Goal: Task Accomplishment & Management: Complete application form

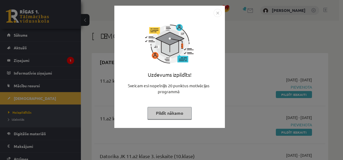
click at [182, 115] on button "Pildīt nākamo" at bounding box center [170, 113] width 44 height 12
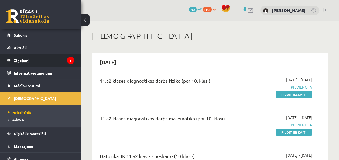
click at [18, 58] on legend "Ziņojumi 1" at bounding box center [44, 60] width 60 height 12
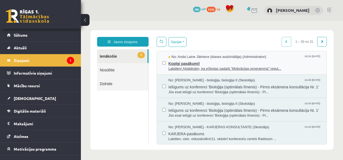
click at [216, 67] on span "Labdien! Atgādinām, ka eSkolas sadaļā "Motivācijas programma" regul..." at bounding box center [245, 68] width 153 height 5
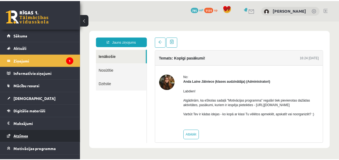
scroll to position [2, 0]
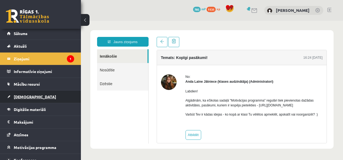
click at [26, 96] on span "[DEMOGRAPHIC_DATA]" at bounding box center [35, 96] width 42 height 5
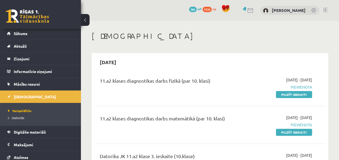
click at [29, 145] on legend "Maksājumi 0" at bounding box center [44, 145] width 60 height 12
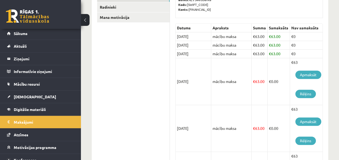
scroll to position [102, 0]
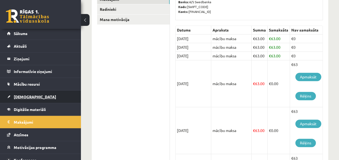
click at [27, 94] on span "[DEMOGRAPHIC_DATA]" at bounding box center [35, 96] width 42 height 5
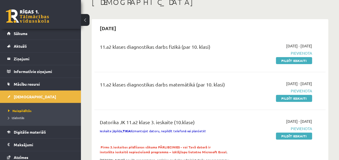
scroll to position [33, 0]
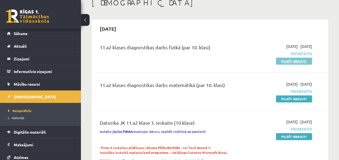
click at [293, 60] on link "Pildīt ieskaiti" at bounding box center [294, 61] width 36 height 7
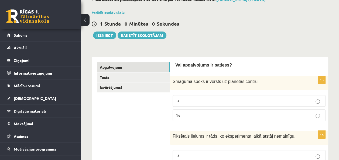
scroll to position [35, 0]
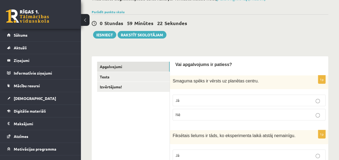
click at [297, 106] on label "Jā" at bounding box center [249, 101] width 153 height 12
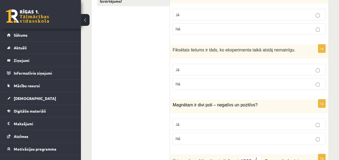
scroll to position [121, 0]
click at [303, 67] on p "Jā" at bounding box center [249, 70] width 147 height 6
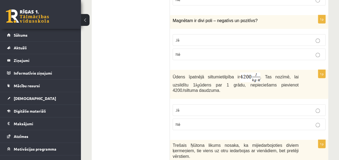
scroll to position [206, 0]
click at [306, 52] on p "Nē" at bounding box center [249, 54] width 147 height 6
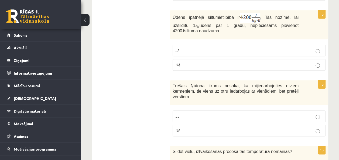
scroll to position [274, 0]
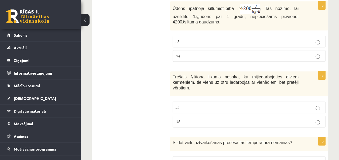
click at [304, 44] on label "Jā" at bounding box center [249, 42] width 153 height 12
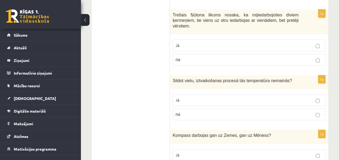
scroll to position [340, 0]
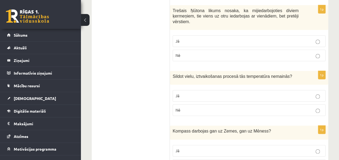
click at [306, 38] on p "Jā" at bounding box center [249, 41] width 147 height 6
click at [275, 93] on label "Jā" at bounding box center [249, 96] width 153 height 12
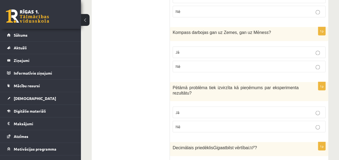
scroll to position [441, 0]
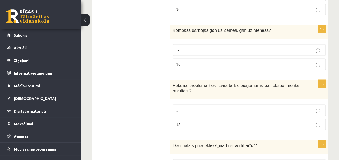
click at [244, 62] on p "Nē" at bounding box center [249, 65] width 147 height 6
click at [224, 119] on label "Nē" at bounding box center [249, 125] width 153 height 12
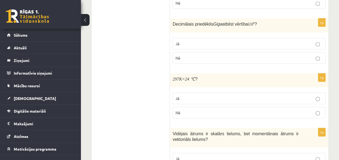
scroll to position [563, 0]
click at [222, 41] on p "Jā" at bounding box center [249, 44] width 147 height 6
click at [217, 93] on label "Jā" at bounding box center [249, 99] width 153 height 12
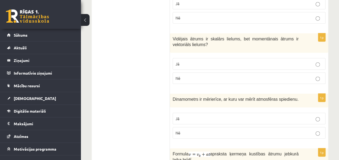
scroll to position [658, 0]
click at [235, 72] on label "Nē" at bounding box center [249, 78] width 153 height 12
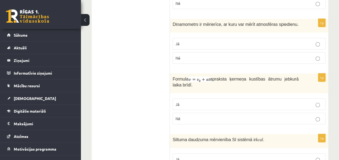
scroll to position [733, 0]
click at [231, 41] on p "Jā" at bounding box center [249, 44] width 147 height 6
click at [208, 116] on p "Nē" at bounding box center [249, 119] width 147 height 6
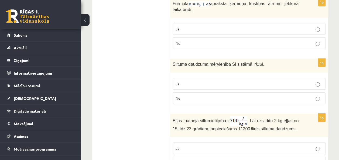
scroll to position [809, 0]
click at [209, 92] on label "Nē" at bounding box center [249, 98] width 153 height 12
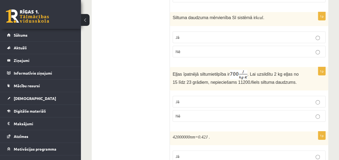
scroll to position [856, 0]
click at [208, 113] on p "Nē" at bounding box center [249, 116] width 147 height 6
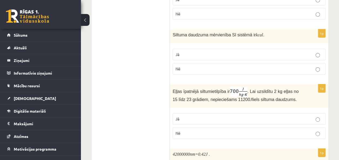
scroll to position [838, 0]
click at [235, 52] on p "Jā" at bounding box center [249, 55] width 147 height 6
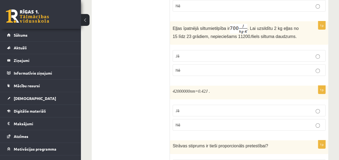
scroll to position [935, 0]
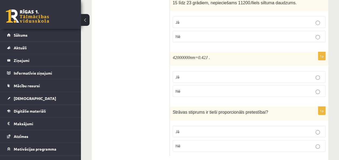
click at [227, 89] on p "Nē" at bounding box center [249, 92] width 147 height 6
click at [229, 143] on p "Nē" at bounding box center [249, 146] width 147 height 6
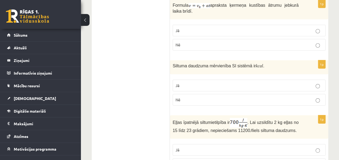
scroll to position [806, 0]
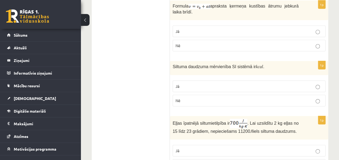
click at [228, 98] on p "Nē" at bounding box center [249, 101] width 147 height 6
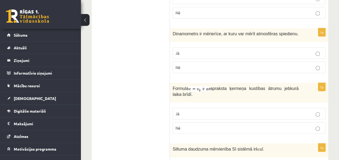
scroll to position [724, 0]
click at [244, 65] on p "Nē" at bounding box center [249, 68] width 147 height 6
click at [238, 108] on label "Jā" at bounding box center [249, 114] width 153 height 12
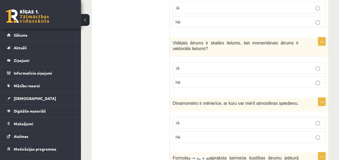
scroll to position [655, 0]
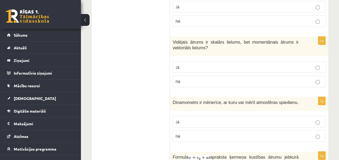
click at [217, 65] on p "Jā" at bounding box center [249, 68] width 147 height 6
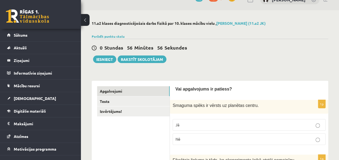
scroll to position [0, 0]
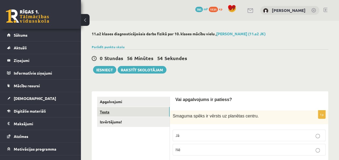
click at [108, 112] on link "Tests" at bounding box center [133, 112] width 73 height 10
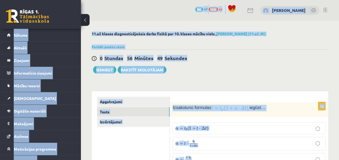
copy div "0 Dāvanas 785 mP 1131 xp Dēlija Lavrova Sākums Aktuāli Kā mācīties eSKOLĀ Konta…"
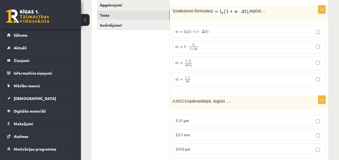
scroll to position [98, 0]
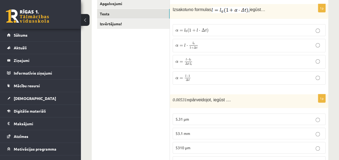
click at [184, 61] on span "α = l − l 0 Δ t ⋅ l 0" at bounding box center [184, 61] width 17 height 7
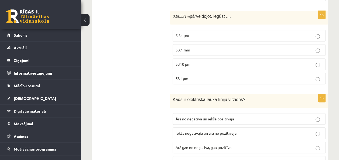
scroll to position [183, 0]
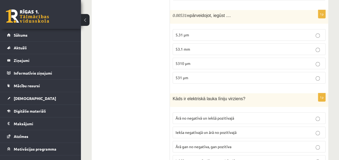
click at [211, 61] on p "5310 μm" at bounding box center [249, 64] width 147 height 6
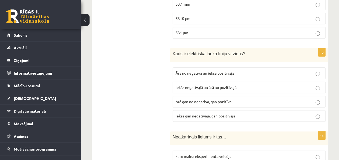
scroll to position [234, 0]
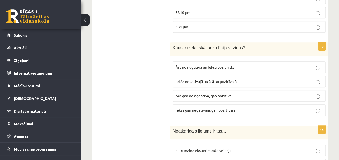
click at [206, 79] on span "Iekša negatīvajā un ārā no pozitīvajā" at bounding box center [206, 81] width 61 height 5
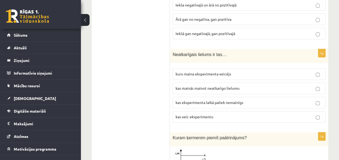
scroll to position [332, 0]
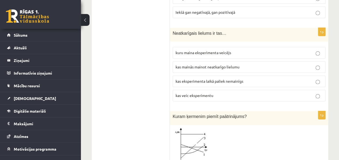
click at [237, 51] on p "kuru maina eksperimenta veicējs" at bounding box center [249, 53] width 147 height 6
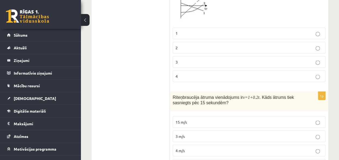
scroll to position [482, 0]
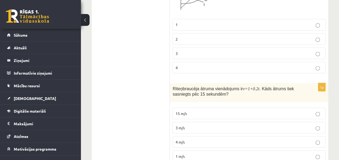
click at [237, 36] on p "2" at bounding box center [249, 39] width 147 height 6
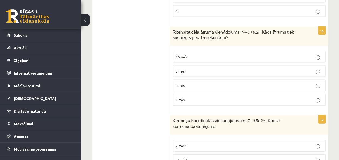
scroll to position [539, 0]
click at [223, 83] on p "4 m/s" at bounding box center [249, 86] width 147 height 6
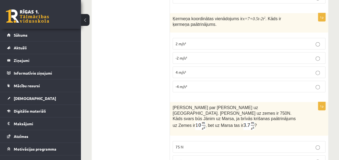
scroll to position [641, 0]
click at [246, 84] on label "-4 m/s²" at bounding box center [249, 87] width 153 height 12
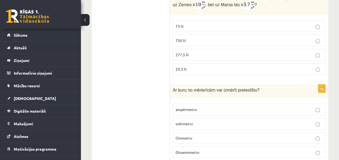
scroll to position [763, 0]
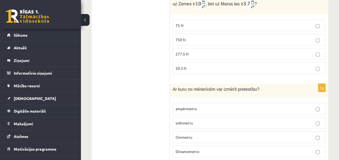
click at [242, 51] on p "277.5 N" at bounding box center [249, 54] width 147 height 6
click at [210, 132] on label "Ommetru" at bounding box center [249, 138] width 153 height 12
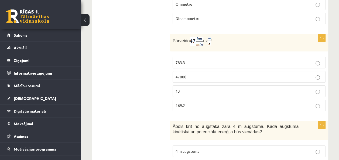
scroll to position [899, 0]
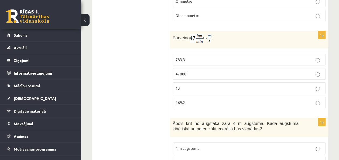
click at [181, 100] on span "169.2" at bounding box center [180, 102] width 9 height 5
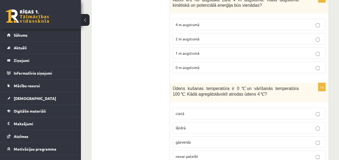
scroll to position [1023, 0]
click at [203, 36] on p "2 m augstumā" at bounding box center [249, 39] width 147 height 6
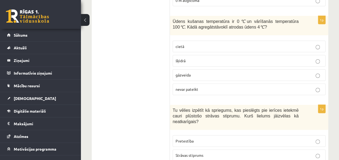
scroll to position [1090, 0]
click at [197, 43] on p "cietā" at bounding box center [249, 46] width 147 height 6
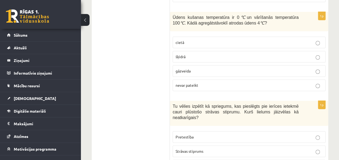
scroll to position [1095, 0]
click at [194, 53] on p "šķidrā" at bounding box center [249, 56] width 147 height 6
click at [199, 39] on p "cietā" at bounding box center [249, 42] width 147 height 6
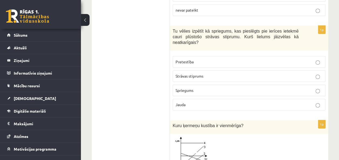
scroll to position [1170, 0]
click at [190, 73] on span "Strāvas stiprums" at bounding box center [190, 75] width 28 height 5
click at [188, 87] on p "Spriegums" at bounding box center [249, 90] width 147 height 6
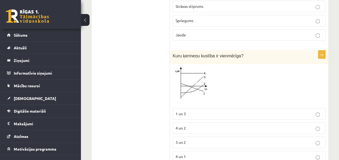
scroll to position [1241, 0]
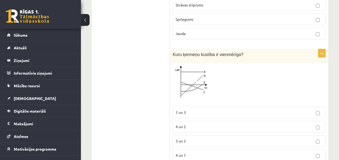
click at [186, 138] on p "3 un 2" at bounding box center [249, 141] width 147 height 6
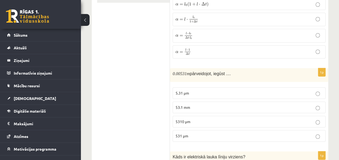
scroll to position [0, 0]
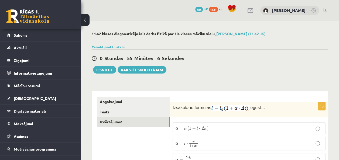
click at [111, 121] on link "Izvērtējums!" at bounding box center [133, 122] width 73 height 10
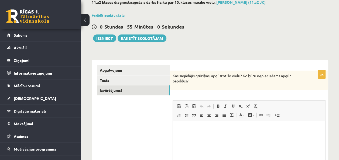
scroll to position [31, 0]
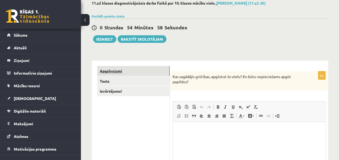
click at [114, 71] on link "Apgalvojumi" at bounding box center [133, 71] width 73 height 10
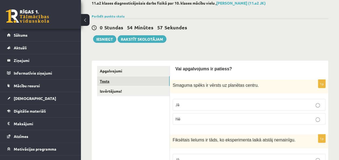
click at [112, 83] on link "Tests" at bounding box center [133, 81] width 73 height 10
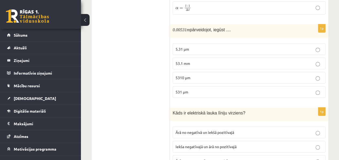
scroll to position [164, 0]
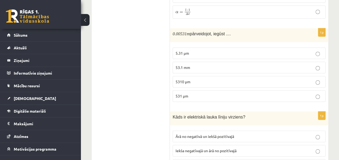
click at [193, 93] on p "531 μm" at bounding box center [249, 96] width 147 height 6
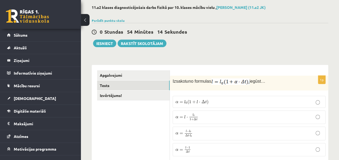
scroll to position [28, 0]
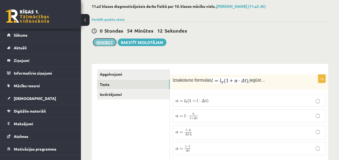
click at [103, 41] on button "Iesniegt" at bounding box center [104, 43] width 23 height 8
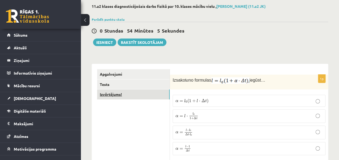
click at [136, 98] on link "Izvērtējums!" at bounding box center [133, 95] width 73 height 10
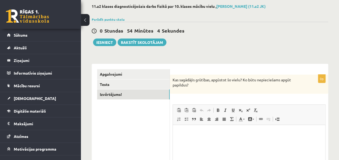
scroll to position [0, 0]
click at [211, 128] on html at bounding box center [249, 133] width 153 height 16
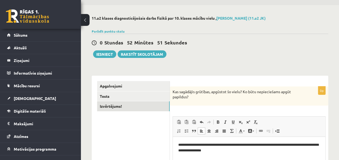
scroll to position [15, 0]
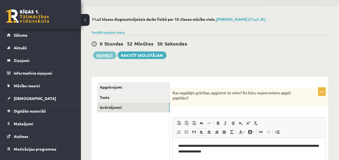
click at [104, 57] on button "Iesniegt" at bounding box center [104, 56] width 23 height 8
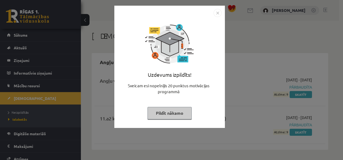
click at [162, 116] on button "Pildīt nākamo" at bounding box center [170, 113] width 44 height 12
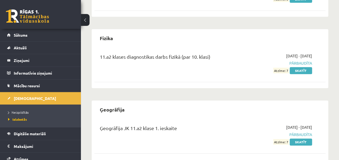
scroll to position [255, 0]
click at [296, 72] on link "Skatīt" at bounding box center [301, 70] width 22 height 7
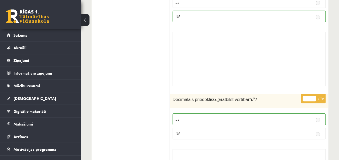
scroll to position [974, 0]
click at [27, 98] on span "[DEMOGRAPHIC_DATA]" at bounding box center [35, 98] width 42 height 5
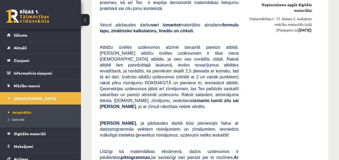
scroll to position [996, 0]
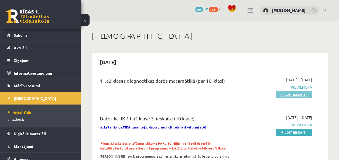
click at [281, 96] on link "Pildīt ieskaiti" at bounding box center [294, 94] width 36 height 7
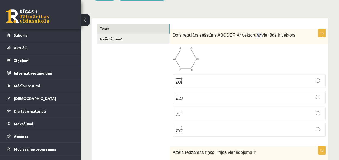
scroll to position [73, 0]
click at [205, 114] on p "− − → A F A F →" at bounding box center [249, 114] width 147 height 8
click at [185, 52] on img at bounding box center [186, 59] width 26 height 25
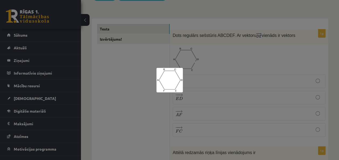
click at [211, 55] on div at bounding box center [169, 80] width 339 height 160
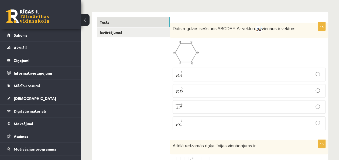
scroll to position [80, 0]
click at [185, 77] on p "− − → B A B A →" at bounding box center [249, 74] width 147 height 8
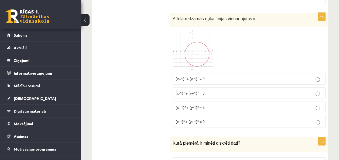
scroll to position [206, 0]
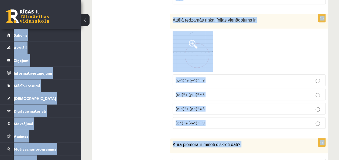
copy div "7 Loremip 534 dO 8476 si Ametco Adipisc Elitse Doeiusm Te incididu uTLABO Etdol…"
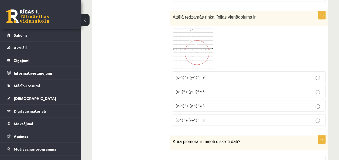
scroll to position [208, 0]
click at [208, 106] on p "(x+1)² + (y-1)² = 3" at bounding box center [249, 106] width 147 height 6
click at [204, 76] on span "(x+1)² + (y-1)² = 9" at bounding box center [190, 77] width 29 height 5
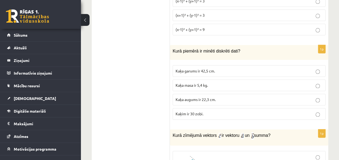
scroll to position [301, 0]
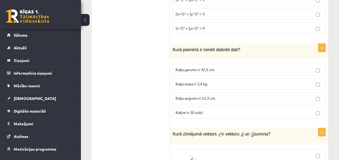
click at [193, 111] on span "Kaķim ir 30 zobi." at bounding box center [190, 112] width 28 height 5
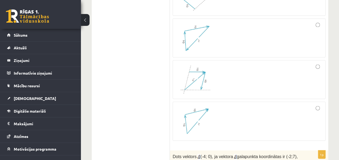
scroll to position [474, 0]
click at [201, 111] on img at bounding box center [196, 121] width 40 height 31
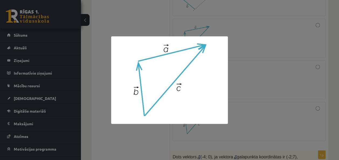
click at [264, 118] on div at bounding box center [169, 80] width 339 height 160
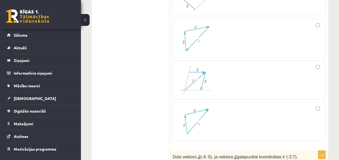
click at [308, 107] on div at bounding box center [249, 121] width 147 height 33
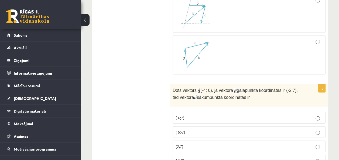
scroll to position [556, 0]
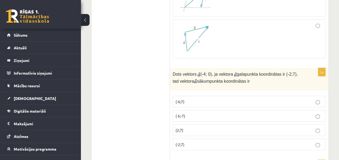
click at [183, 130] on label "(2;7)" at bounding box center [249, 131] width 153 height 12
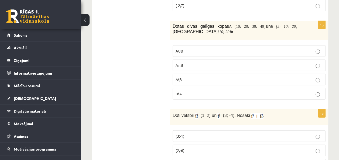
scroll to position [702, 0]
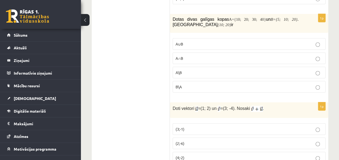
click at [208, 115] on div "1p Doti vektori = (1; 2) un = (3; -4). Nosaki . (3;-1) (2;-6) (4;-2) (4;-6)" at bounding box center [249, 143] width 158 height 80
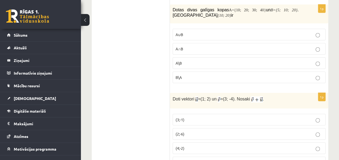
scroll to position [712, 0]
click at [202, 46] on p "A∩B" at bounding box center [249, 49] width 147 height 6
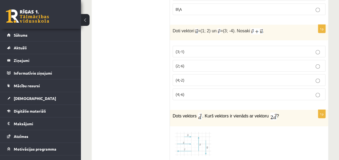
scroll to position [781, 0]
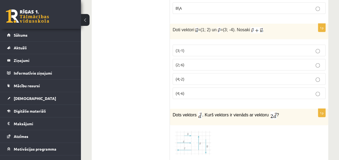
click at [184, 77] on span "(4;-2)" at bounding box center [180, 79] width 9 height 5
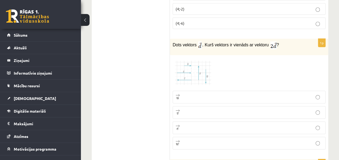
scroll to position [853, 0]
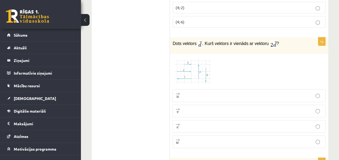
click at [213, 64] on img at bounding box center [193, 72] width 40 height 30
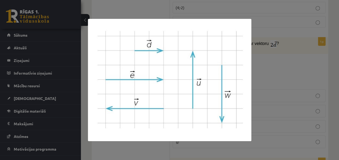
click at [277, 78] on div at bounding box center [169, 80] width 339 height 160
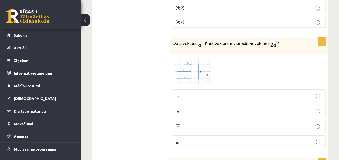
click at [192, 68] on span at bounding box center [193, 69] width 9 height 9
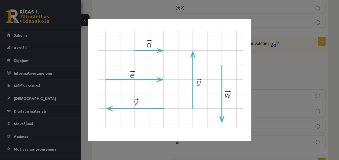
click at [287, 59] on div at bounding box center [169, 80] width 339 height 160
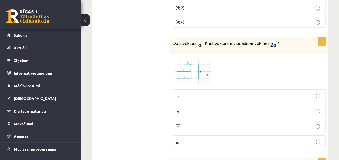
click at [206, 123] on p "→ e e →" at bounding box center [249, 126] width 147 height 7
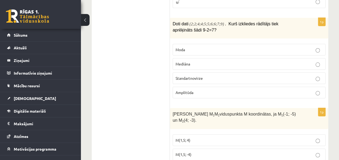
scroll to position [995, 0]
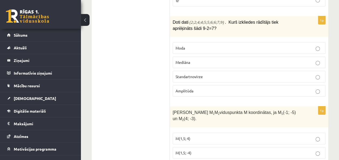
click at [195, 88] on p "Amplitūda" at bounding box center [249, 91] width 147 height 6
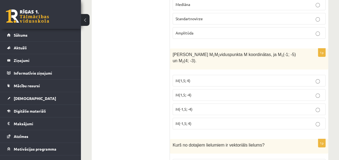
scroll to position [1054, 0]
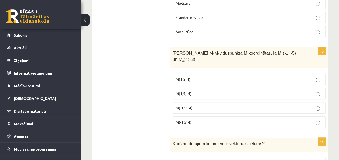
click at [195, 77] on p "M(1,5; 4)" at bounding box center [249, 80] width 147 height 6
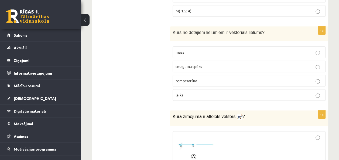
scroll to position [1168, 0]
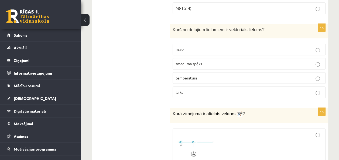
click at [194, 61] on span "smaguma spēks" at bounding box center [189, 63] width 26 height 5
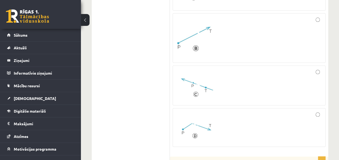
scroll to position [1317, 0]
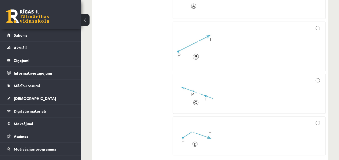
click at [316, 25] on div at bounding box center [249, 47] width 147 height 44
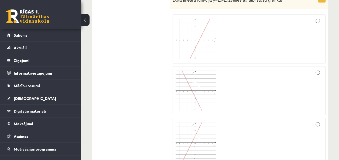
scroll to position [1485, 0]
click at [302, 20] on div at bounding box center [249, 41] width 147 height 43
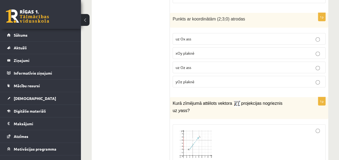
scroll to position [1704, 0]
click at [196, 50] on p "xOy plaknē" at bounding box center [249, 53] width 147 height 6
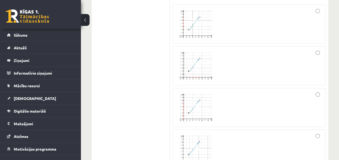
scroll to position [1823, 0]
click at [197, 18] on img at bounding box center [196, 24] width 40 height 31
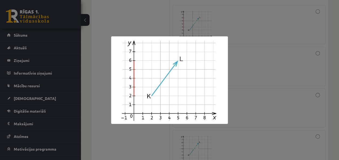
click at [218, 25] on div at bounding box center [169, 80] width 339 height 160
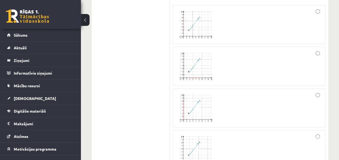
scroll to position [1777, 0]
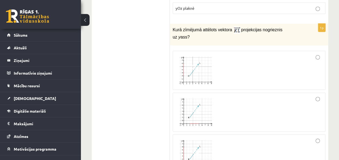
click at [317, 54] on div at bounding box center [249, 70] width 147 height 33
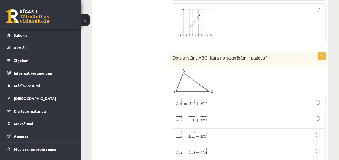
scroll to position [1951, 0]
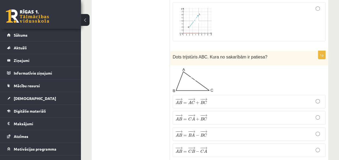
click at [211, 114] on p "− − → A B = − − → C A + − − → B C A B → = C A → + B C →" at bounding box center [249, 118] width 147 height 8
click at [211, 98] on p "− − → A B = − − → A C + − − → B C A B → = A C → + B C →" at bounding box center [249, 102] width 147 height 8
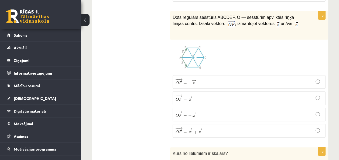
click at [191, 51] on span at bounding box center [193, 55] width 9 height 9
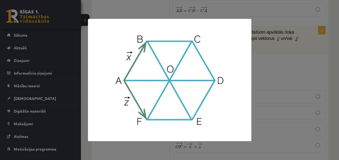
scroll to position [2093, 0]
click at [163, 11] on div at bounding box center [169, 80] width 339 height 160
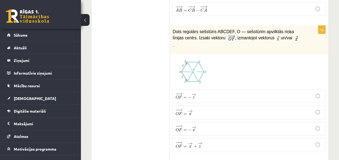
click at [199, 106] on label "− − → O F = → x O F → = x →" at bounding box center [249, 112] width 153 height 13
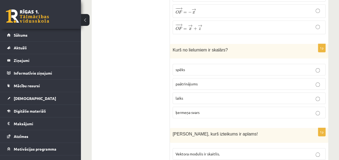
scroll to position [2211, 0]
click at [207, 95] on p "laiks" at bounding box center [249, 98] width 147 height 6
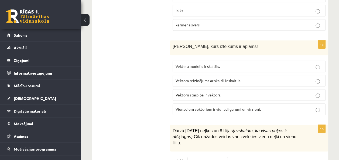
scroll to position [2299, 0]
click at [213, 78] on span "Vektora reizinājums ar skaitli ir skaitlis." at bounding box center [209, 80] width 66 height 5
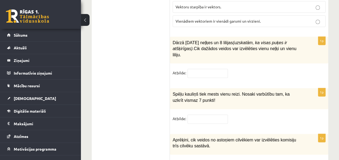
scroll to position [2388, 0]
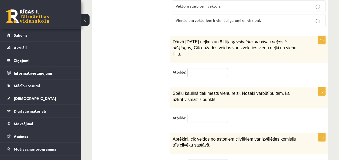
click at [208, 68] on input "text" at bounding box center [208, 72] width 40 height 9
type input "**"
click at [195, 114] on input "text" at bounding box center [208, 118] width 40 height 9
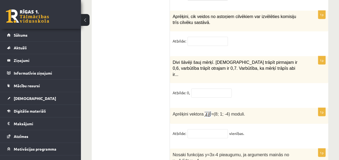
scroll to position [2508, 0]
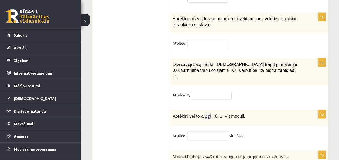
type input "*"
click at [201, 39] on input "text" at bounding box center [208, 43] width 40 height 9
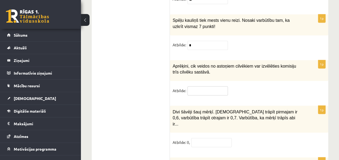
scroll to position [2471, 0]
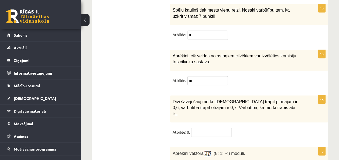
type input "**"
click at [200, 128] on input "text" at bounding box center [211, 132] width 40 height 9
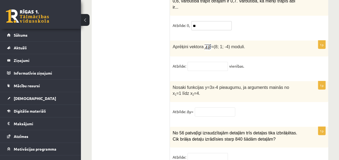
scroll to position [2578, 0]
type input "**"
click at [202, 62] on input "text" at bounding box center [208, 66] width 40 height 9
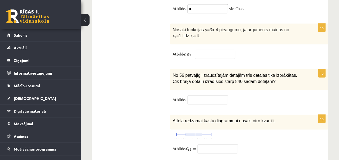
scroll to position [2635, 0]
type input "*"
click at [202, 50] on input "text" at bounding box center [215, 54] width 40 height 9
type input "*"
click at [198, 96] on input "text" at bounding box center [208, 100] width 40 height 9
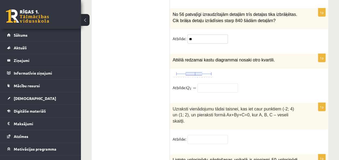
scroll to position [2697, 0]
type input "**"
click at [210, 83] on input "text" at bounding box center [218, 87] width 40 height 9
click at [198, 71] on img at bounding box center [193, 74] width 40 height 7
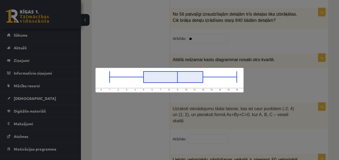
click at [167, 61] on div at bounding box center [169, 80] width 339 height 160
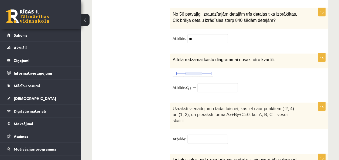
click at [210, 54] on div "1p Attēlā redzamai kastu diagrammai nosaki otro kvartili. Atbilde: Q 2 = Q 2 =" at bounding box center [249, 75] width 158 height 43
click at [210, 83] on input "text" at bounding box center [218, 87] width 40 height 9
type input "*"
click at [203, 135] on input "text" at bounding box center [208, 139] width 40 height 9
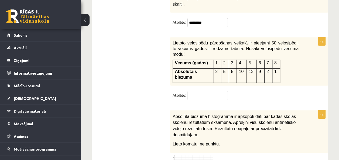
scroll to position [2814, 0]
type input "*********"
click at [203, 91] on input "text" at bounding box center [208, 95] width 40 height 9
type input "******"
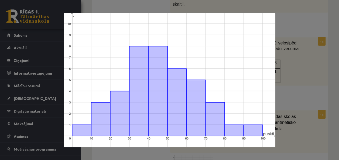
click at [303, 118] on div at bounding box center [169, 80] width 339 height 160
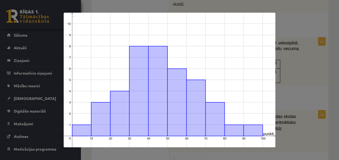
click at [217, 12] on div at bounding box center [169, 80] width 339 height 160
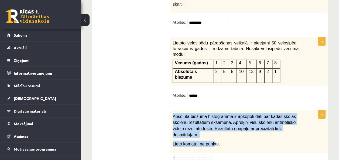
drag, startPoint x: 172, startPoint y: 67, endPoint x: 212, endPoint y: 90, distance: 46.0
click at [212, 111] on div "Absolūtā biežuma histogrammā ir apkopoti dati par kādas skolas skolēnu rezultāt…" at bounding box center [249, 132] width 158 height 42
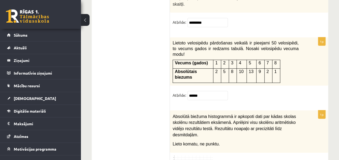
drag, startPoint x: 212, startPoint y: 90, endPoint x: 218, endPoint y: 111, distance: 22.0
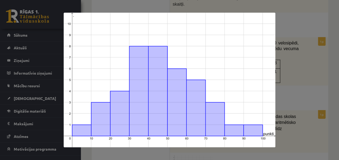
click at [318, 101] on div at bounding box center [169, 80] width 339 height 160
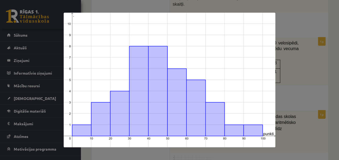
drag, startPoint x: 314, startPoint y: 107, endPoint x: 301, endPoint y: 130, distance: 26.6
click at [301, 130] on div at bounding box center [169, 80] width 339 height 160
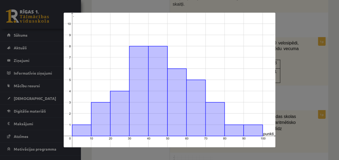
click at [308, 114] on div at bounding box center [169, 80] width 339 height 160
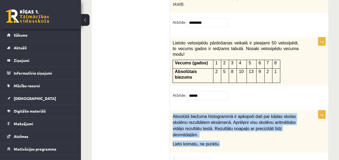
drag, startPoint x: 172, startPoint y: 64, endPoint x: 222, endPoint y: 95, distance: 58.3
click at [222, 111] on div "Absolūtā biežuma histogrammā ir apkopoti dati par kādas skolas skolēnu rezultāt…" at bounding box center [249, 132] width 158 height 42
copy div "Absolūtā biežuma histogrammā ir apkopoti dati par kādas skolas skolēnu rezultāt…"
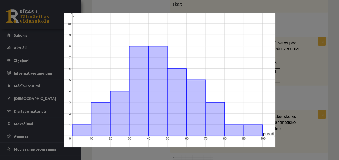
click at [286, 71] on div at bounding box center [169, 80] width 339 height 160
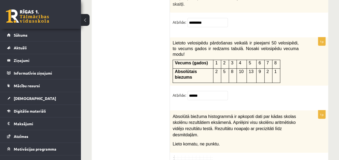
click at [203, 142] on div "1p Absolūtā biežuma histogrammā ir apkopoti dati par kādas skolas skolēnu rezul…" at bounding box center [249, 156] width 158 height 90
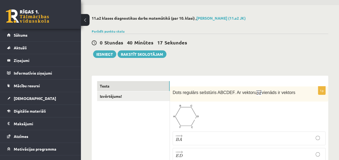
scroll to position [0, 0]
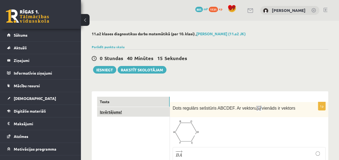
type input "****"
click at [118, 110] on link "Izvērtējums!" at bounding box center [133, 112] width 73 height 10
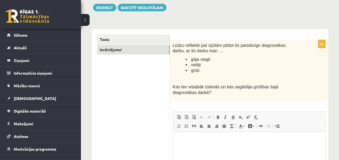
scroll to position [63, 0]
click at [201, 143] on html at bounding box center [249, 140] width 153 height 16
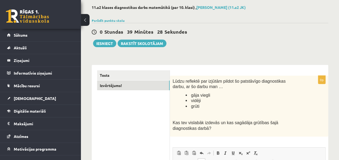
scroll to position [26, 0]
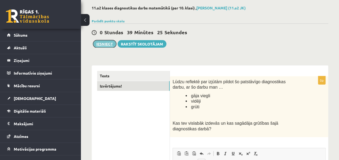
click at [109, 43] on button "Iesniegt" at bounding box center [104, 44] width 23 height 8
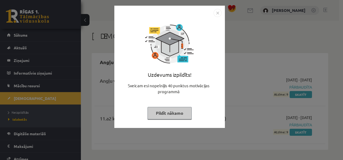
click at [175, 122] on div "Uzdevums izpildīts! Sveicam esi nopelnījis 40 punktus motivācijas programmā Pil…" at bounding box center [170, 71] width 104 height 108
click at [178, 110] on button "Pildīt nākamo" at bounding box center [170, 113] width 44 height 12
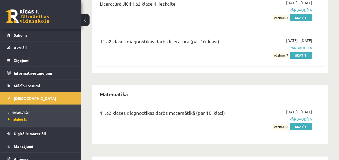
scroll to position [995, 0]
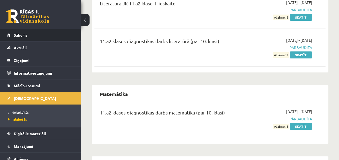
click at [19, 35] on span "Sākums" at bounding box center [21, 35] width 14 height 5
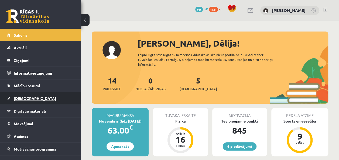
click at [24, 100] on span "[DEMOGRAPHIC_DATA]" at bounding box center [35, 98] width 42 height 5
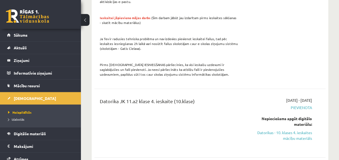
scroll to position [121, 0]
